Goal: Information Seeking & Learning: Learn about a topic

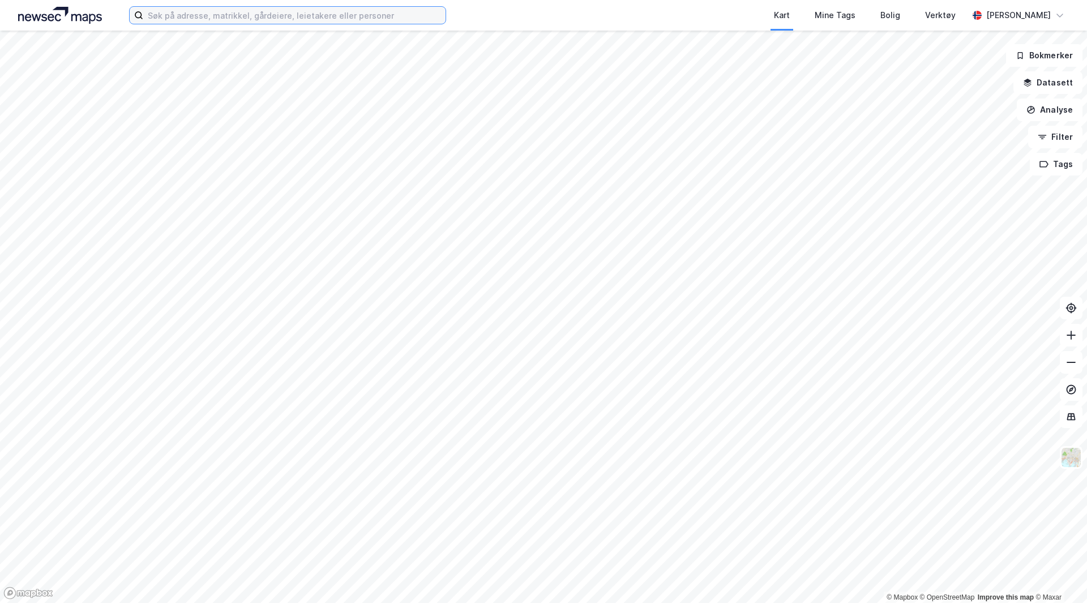
click at [264, 16] on input at bounding box center [294, 15] width 302 height 17
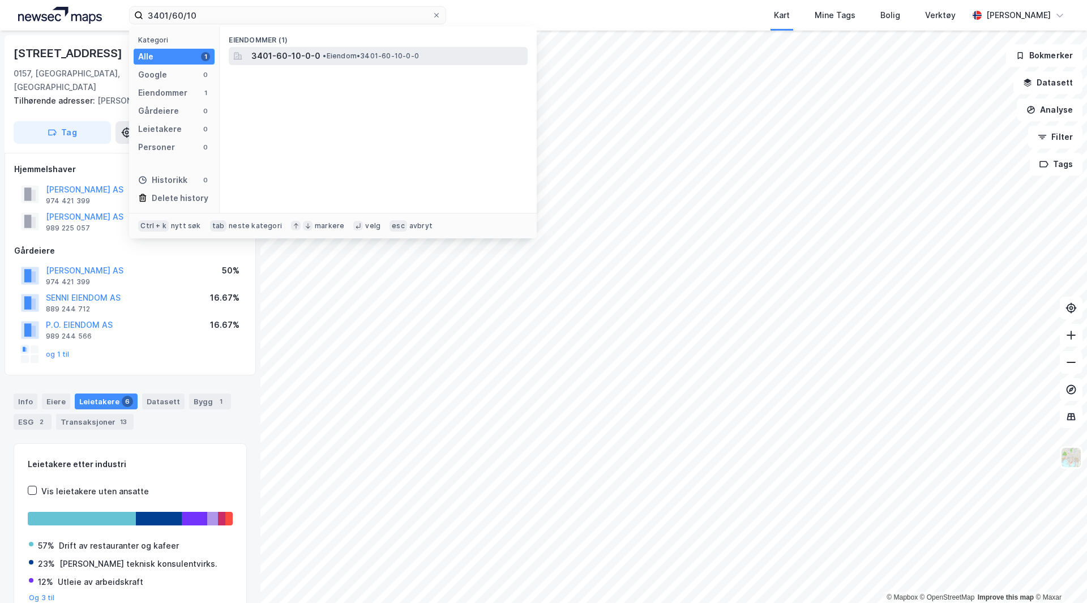
click at [291, 54] on span "3401-60-10-0-0" at bounding box center [285, 56] width 69 height 14
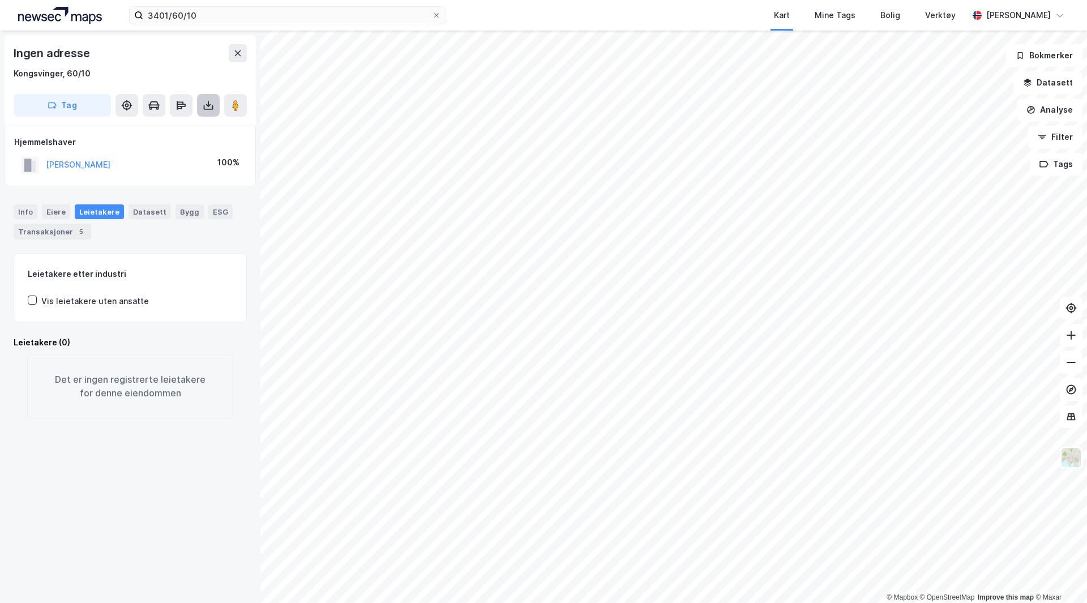
click at [206, 108] on icon at bounding box center [208, 105] width 11 height 11
click at [172, 132] on div "Last ned grunnbok" at bounding box center [152, 127] width 66 height 9
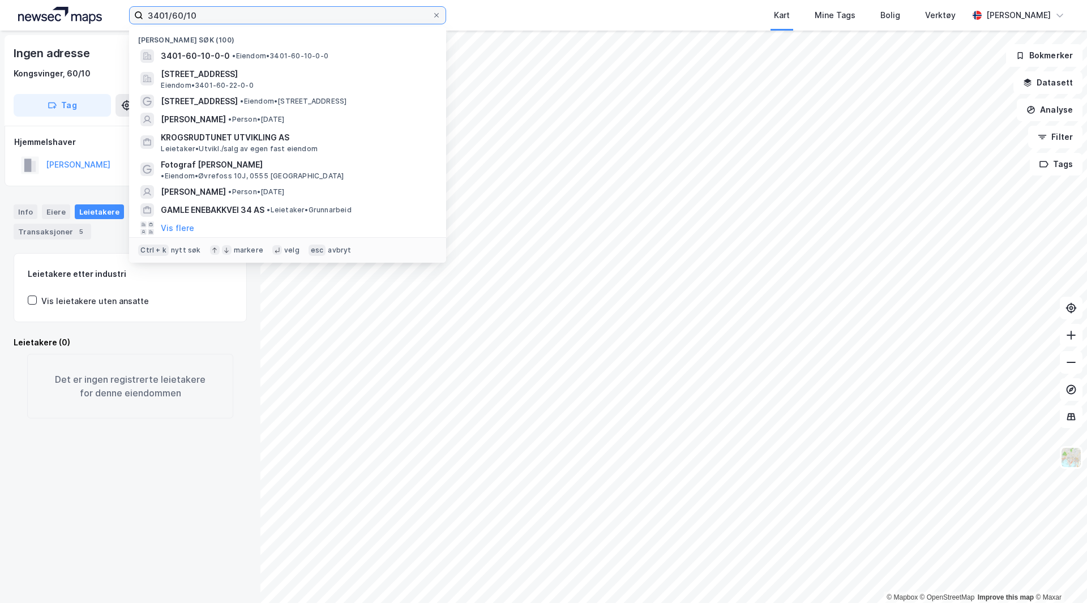
drag, startPoint x: 190, startPoint y: 11, endPoint x: 196, endPoint y: 27, distance: 17.0
click at [190, 12] on input "3401/60/10" at bounding box center [287, 15] width 289 height 17
click at [202, 11] on input "3401/60/10" at bounding box center [287, 15] width 289 height 17
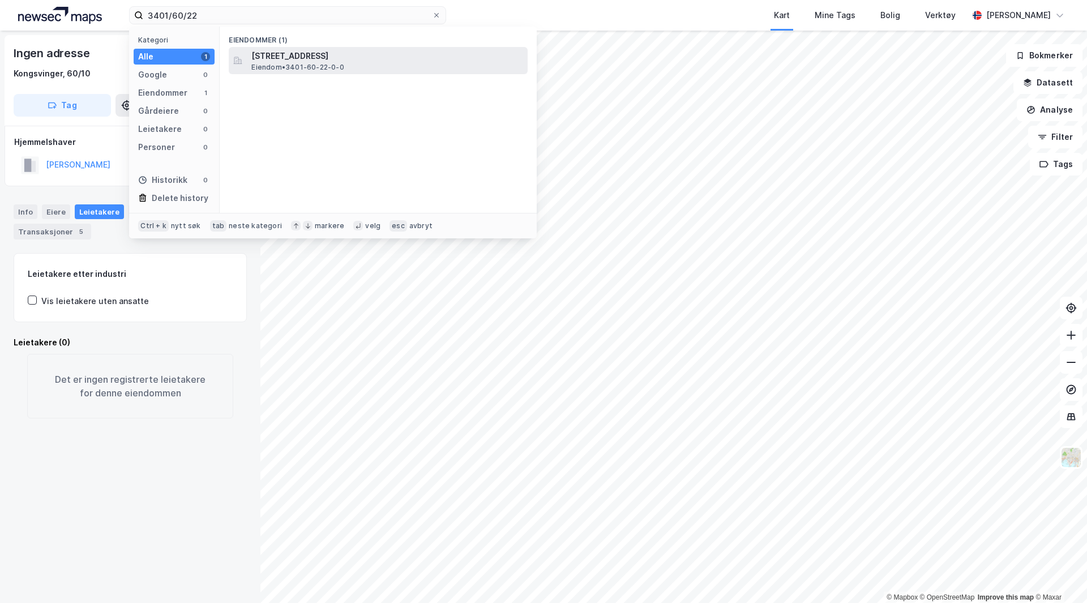
click at [260, 66] on span "Eiendom • 3401-60-22-0-0" at bounding box center [297, 67] width 92 height 9
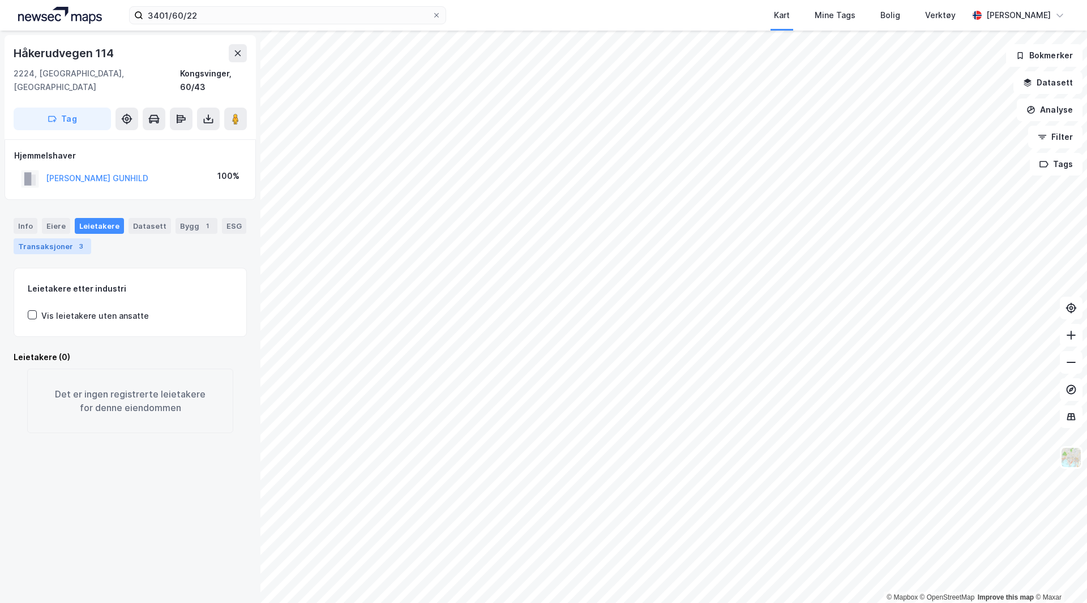
click at [67, 238] on div "Transaksjoner 3" at bounding box center [53, 246] width 78 height 16
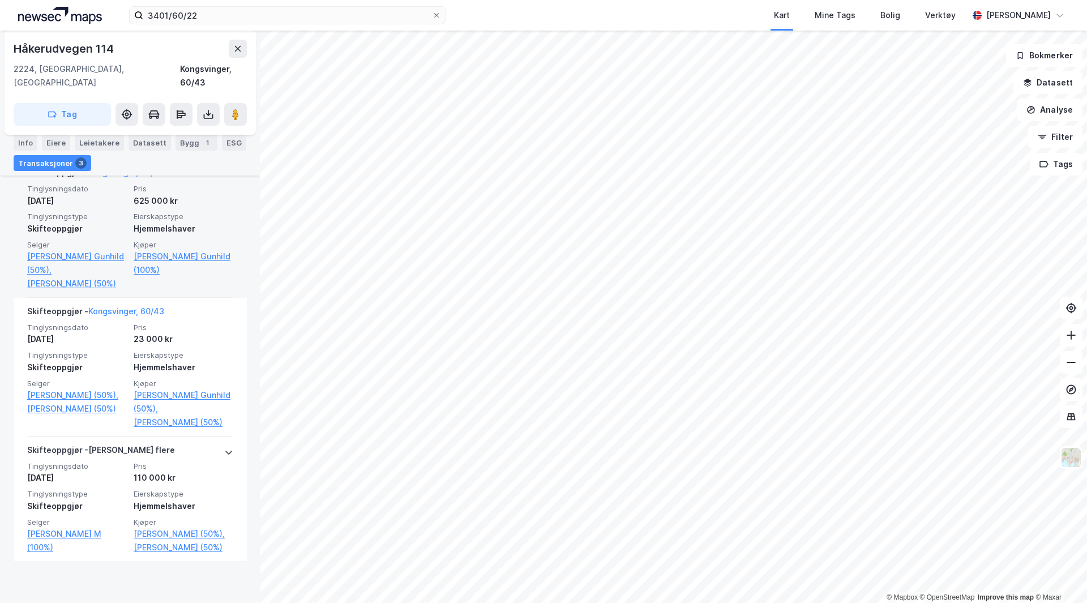
scroll to position [319, 0]
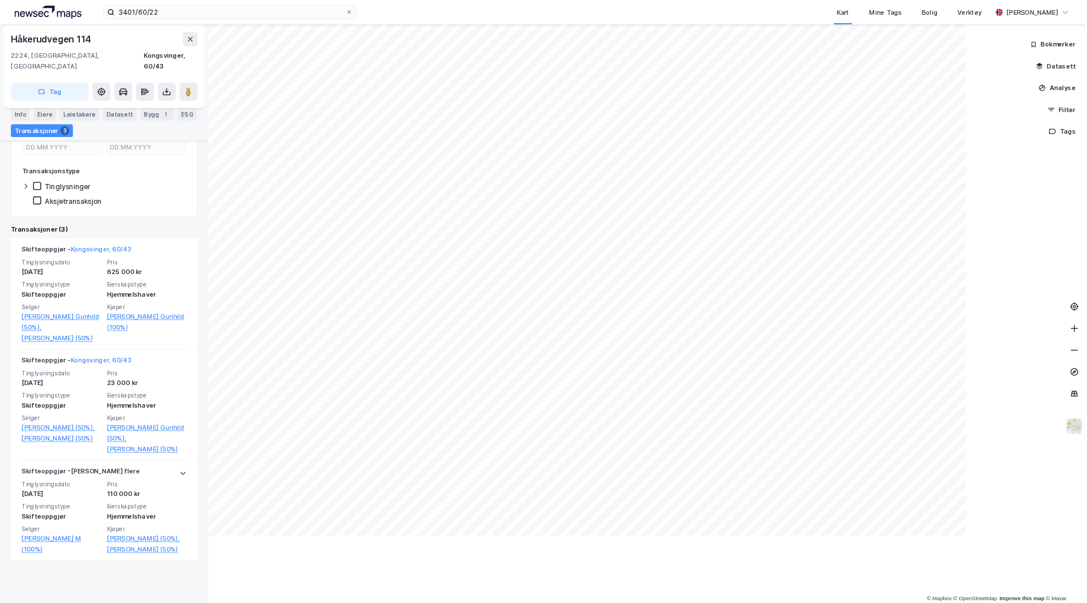
scroll to position [168, 0]
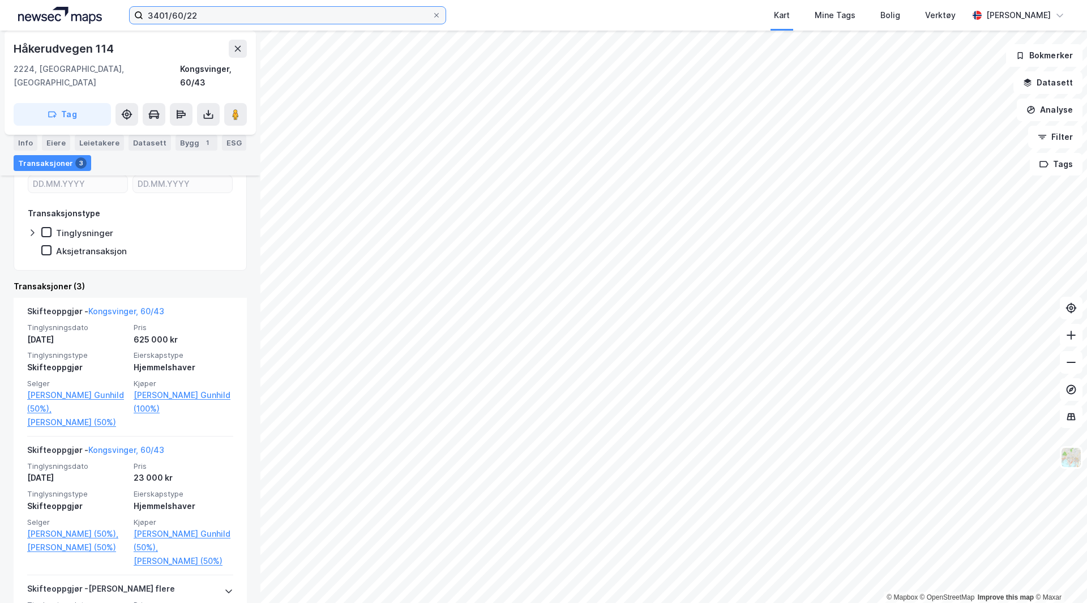
click at [230, 11] on input "3401/60/22" at bounding box center [287, 15] width 289 height 17
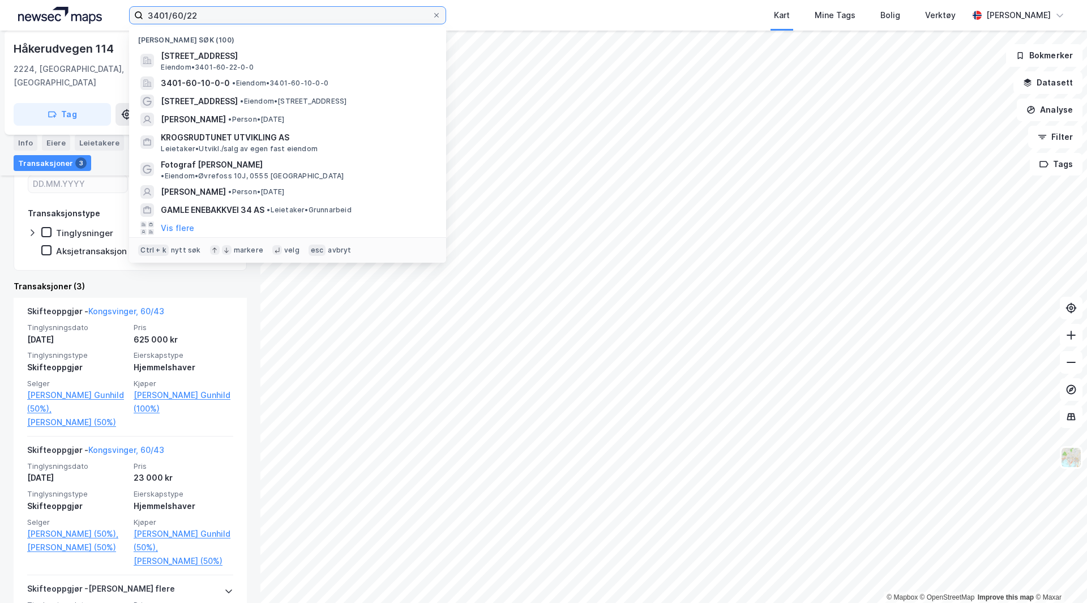
click at [230, 11] on input "3401/60/22" at bounding box center [287, 15] width 289 height 17
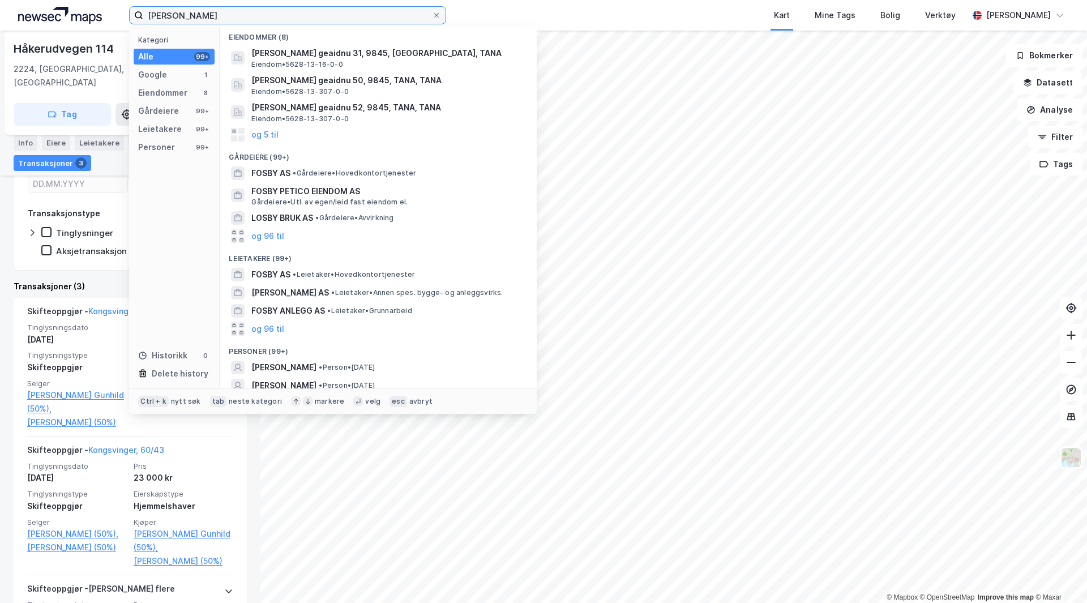
scroll to position [84, 0]
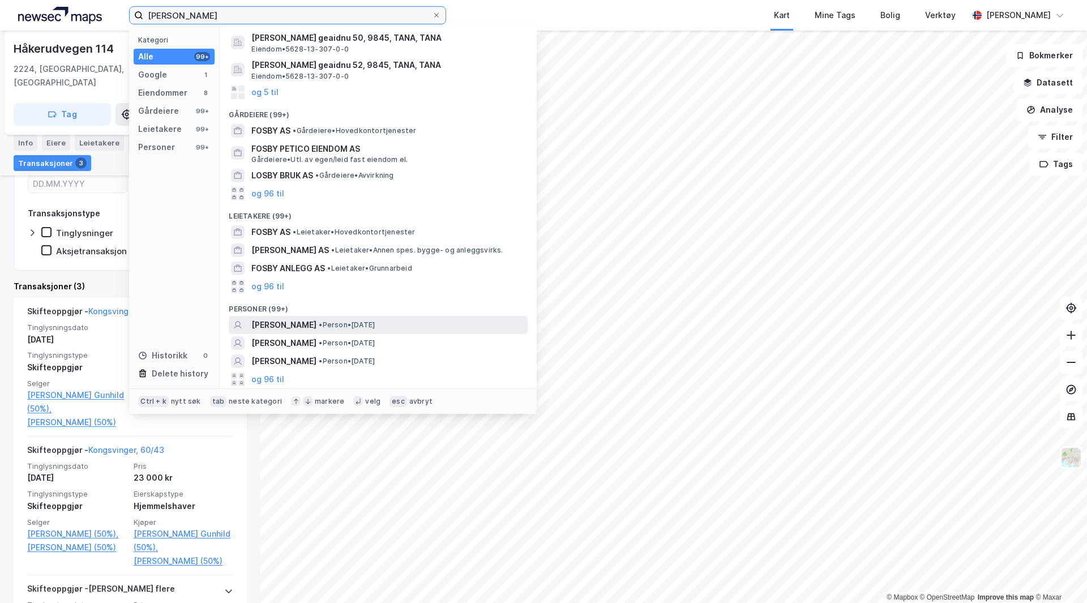
type input "[PERSON_NAME]"
click at [280, 317] on div "[PERSON_NAME] • Person • [DATE]" at bounding box center [378, 325] width 299 height 18
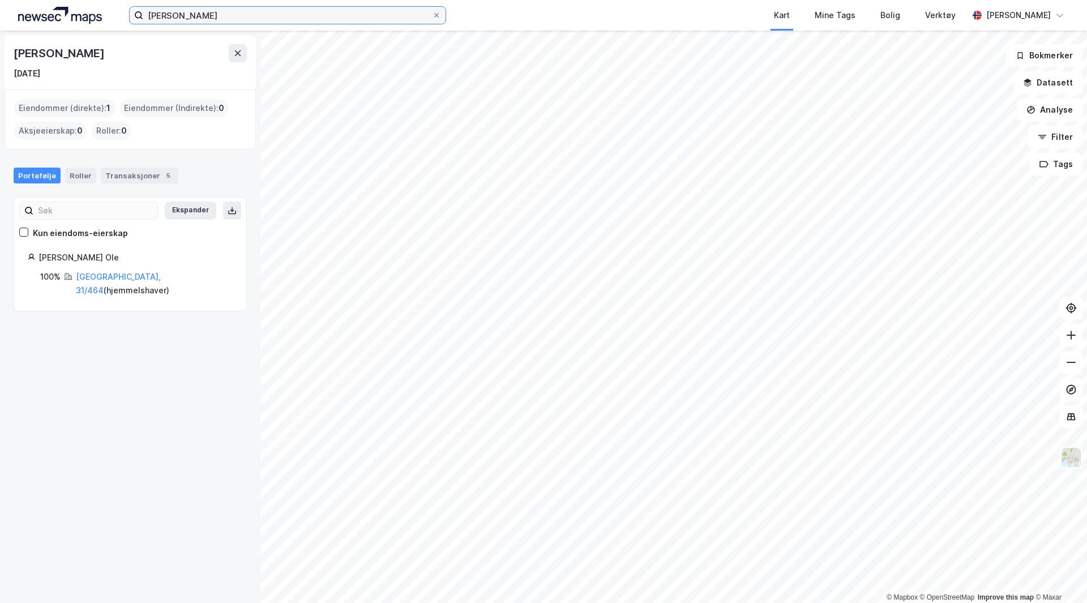
click at [161, 18] on input "[PERSON_NAME]" at bounding box center [287, 15] width 289 height 17
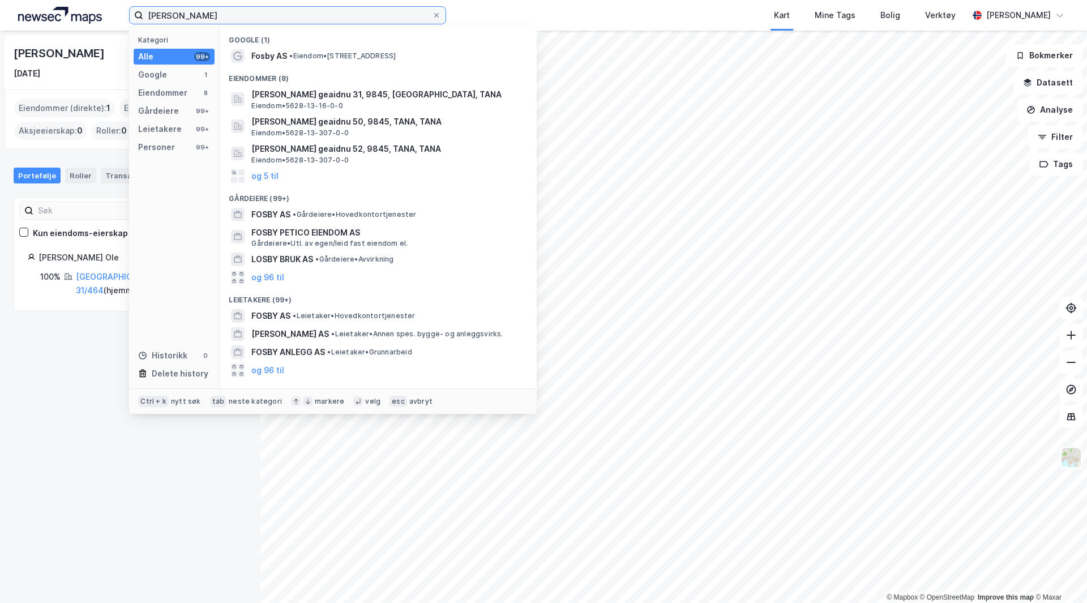
click at [187, 17] on input "[PERSON_NAME]" at bounding box center [287, 15] width 289 height 17
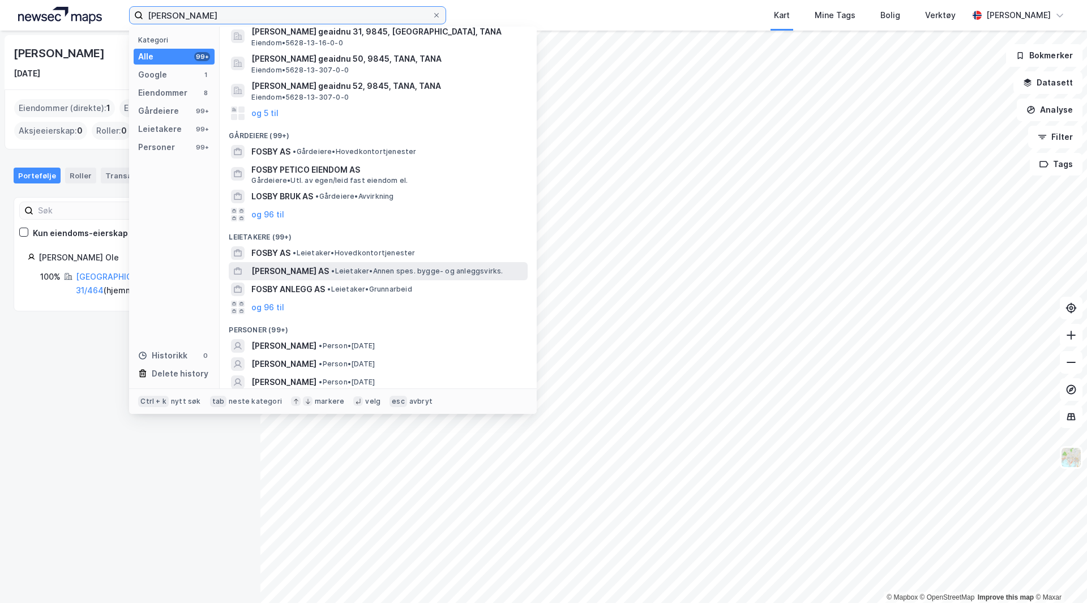
scroll to position [84, 0]
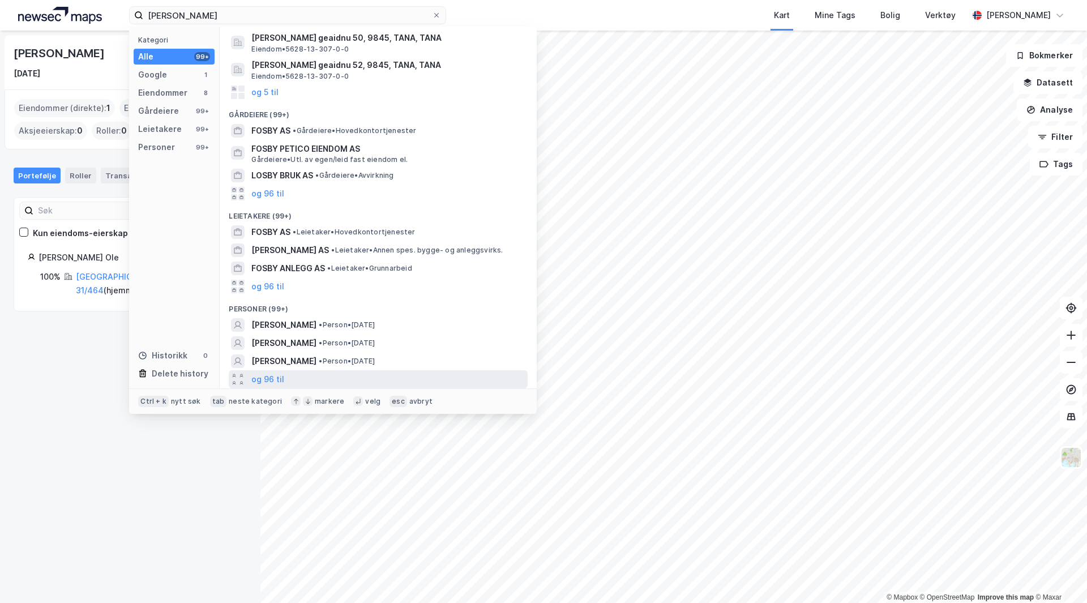
click at [273, 371] on div "og 96 til" at bounding box center [378, 379] width 299 height 18
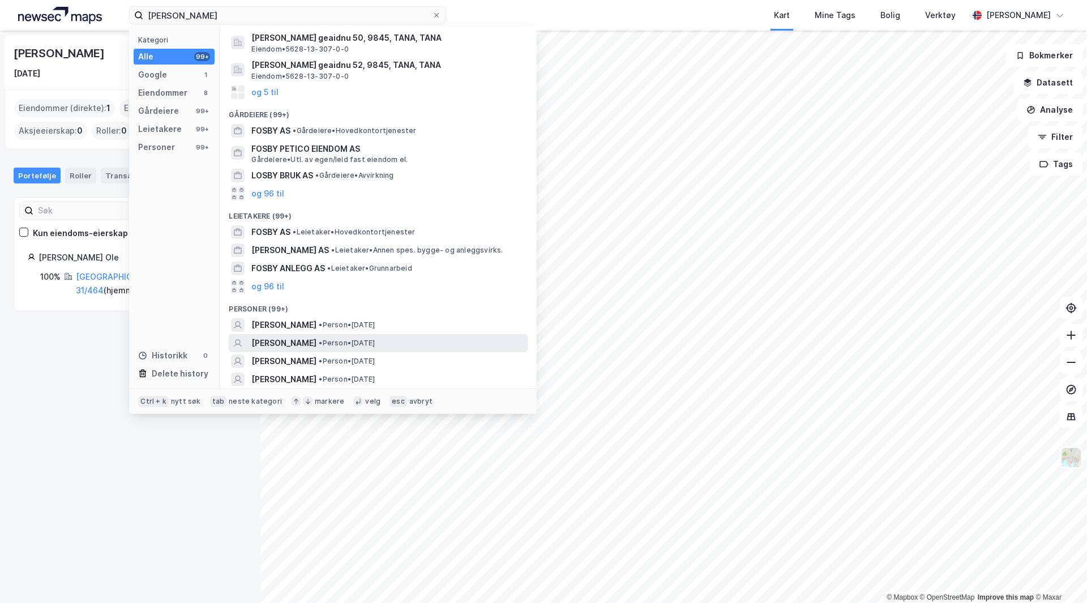
click at [282, 343] on span "[PERSON_NAME]" at bounding box center [283, 343] width 65 height 14
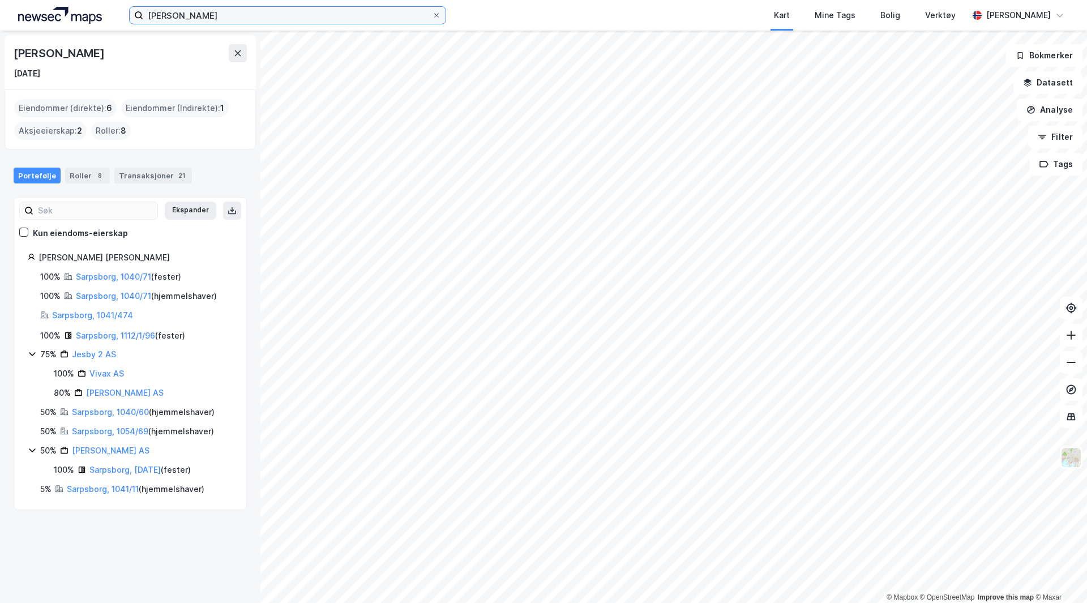
click at [202, 15] on input "[PERSON_NAME]" at bounding box center [287, 15] width 289 height 17
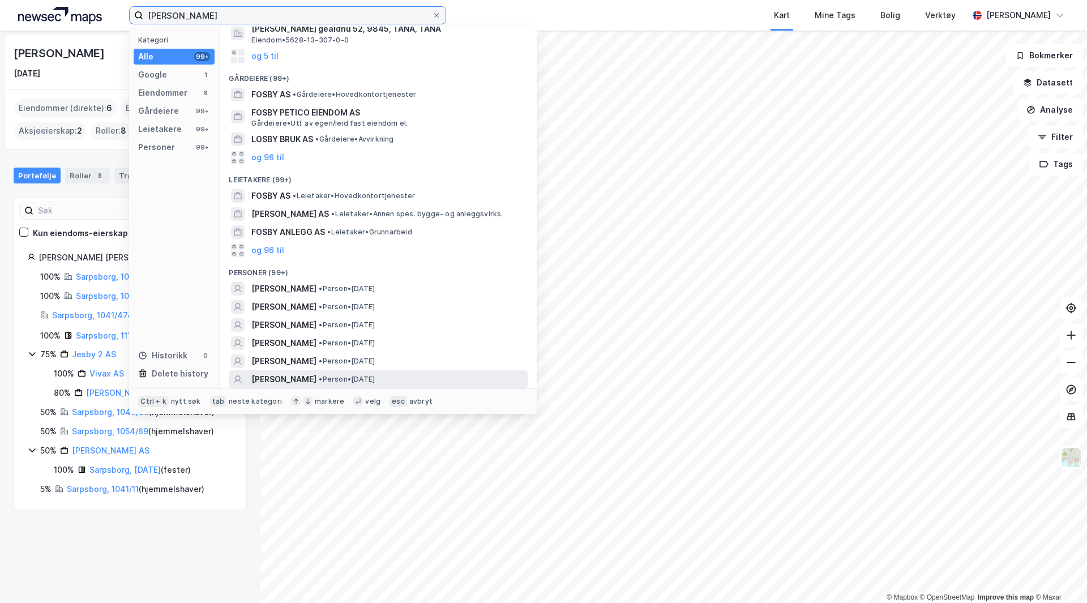
scroll to position [188, 0]
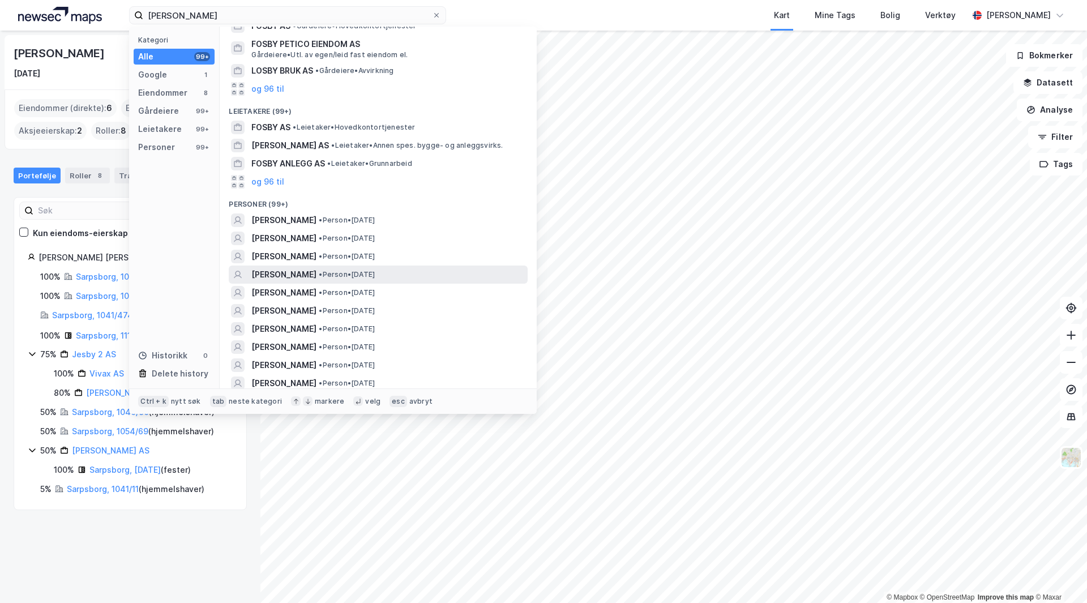
click at [296, 274] on span "[PERSON_NAME]" at bounding box center [283, 275] width 65 height 14
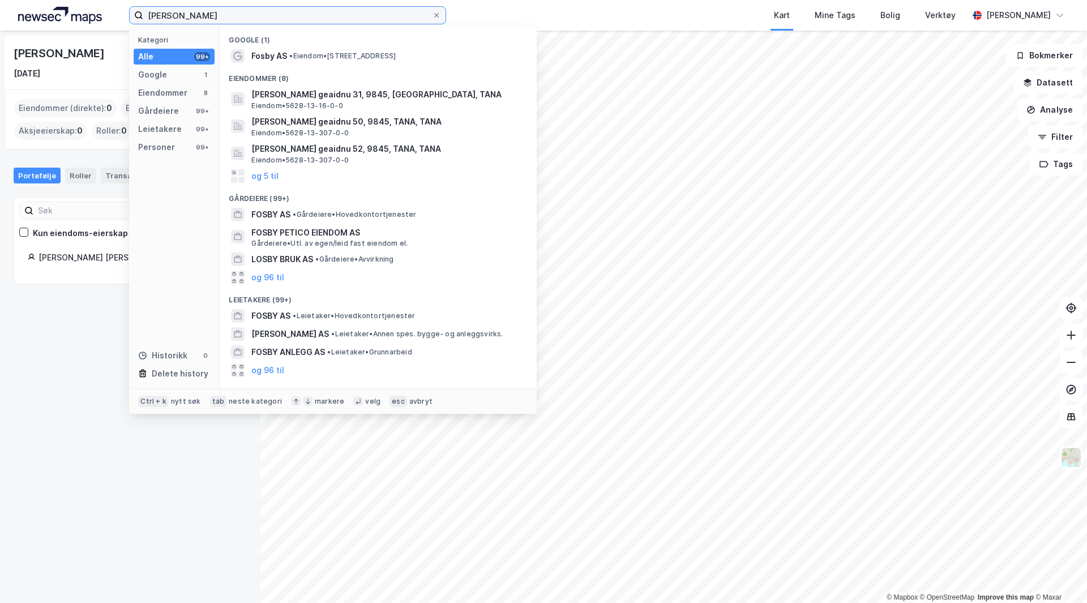
click at [205, 13] on input "[PERSON_NAME]" at bounding box center [287, 15] width 289 height 17
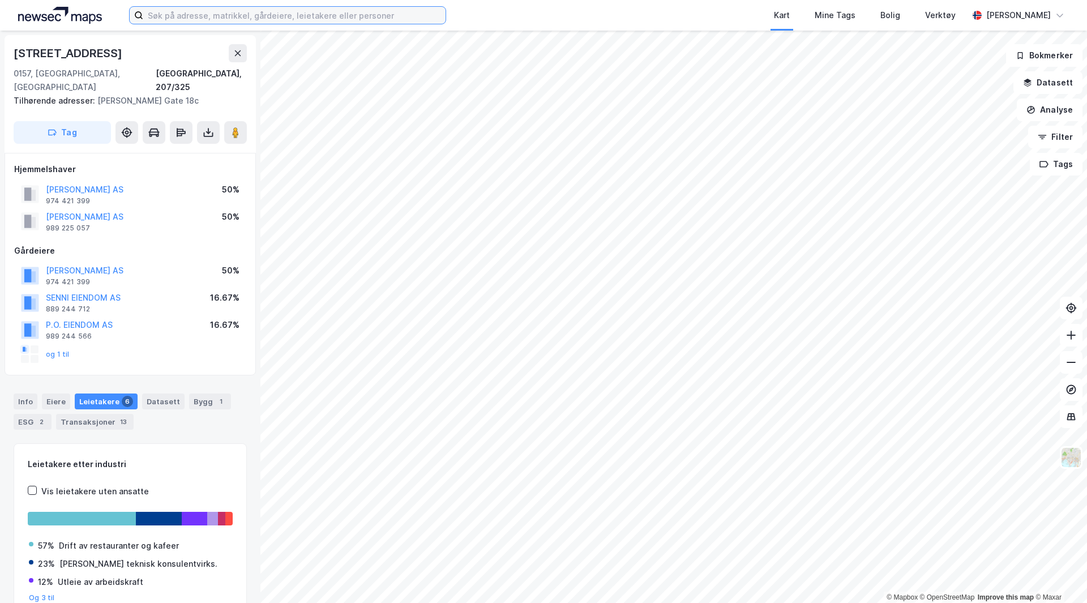
click at [263, 8] on input at bounding box center [294, 15] width 302 height 17
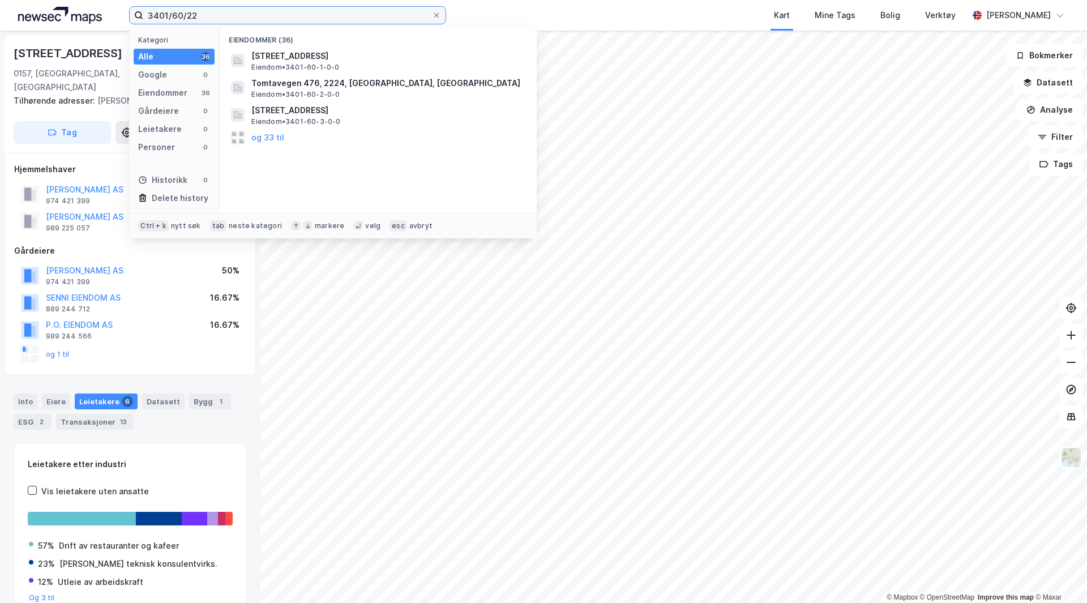
type input "3401/60/22"
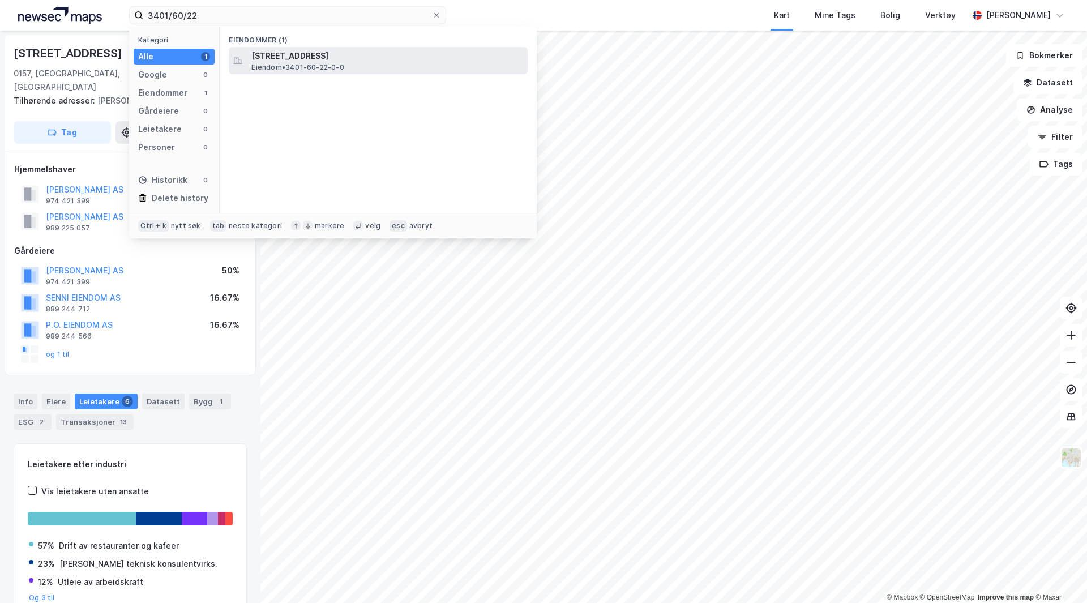
click at [278, 66] on span "Eiendom • 3401-60-22-0-0" at bounding box center [297, 67] width 92 height 9
